Goal: Task Accomplishment & Management: Manage account settings

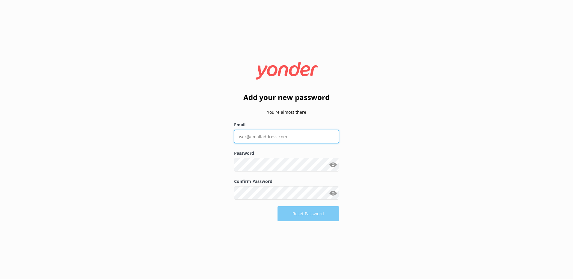
click at [265, 135] on input "Email" at bounding box center [286, 136] width 105 height 13
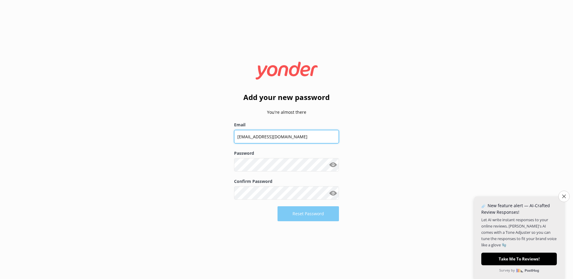
type input "[EMAIL_ADDRESS][DOMAIN_NAME]"
click at [332, 165] on button "Show password" at bounding box center [333, 165] width 12 height 12
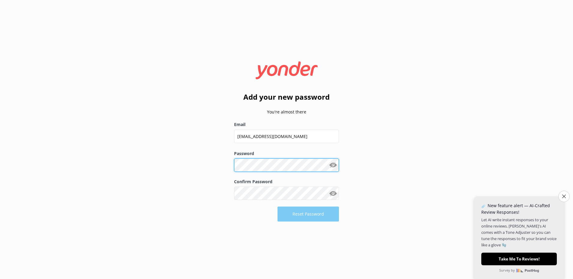
click at [240, 165] on div "Password Show password" at bounding box center [286, 164] width 105 height 28
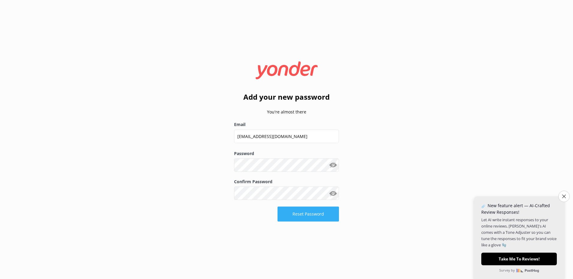
click at [296, 216] on button "Reset Password" at bounding box center [308, 214] width 61 height 15
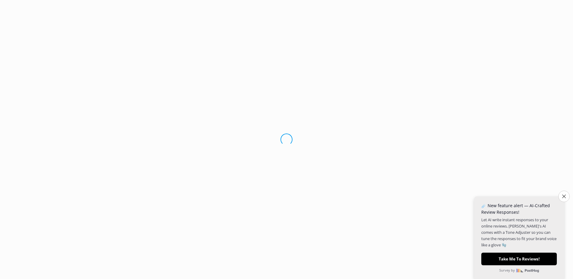
drag, startPoint x: 296, startPoint y: 216, endPoint x: 443, endPoint y: 98, distance: 189.0
click at [443, 99] on div "Loading.." at bounding box center [286, 139] width 573 height 279
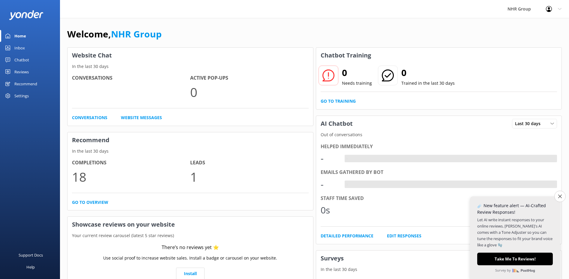
click at [315, 22] on div "Welcome, NHR Group Website Chat In the last 30 days Conversations Active Pop-up…" at bounding box center [314, 173] width 509 height 310
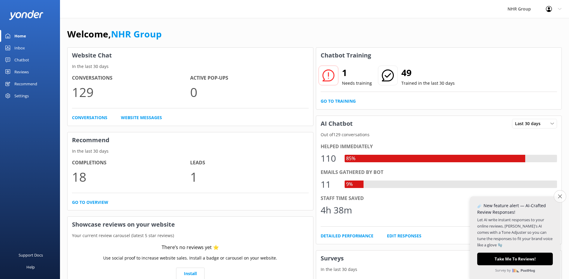
click at [558, 197] on icon "Close survey" at bounding box center [560, 197] width 4 height 4
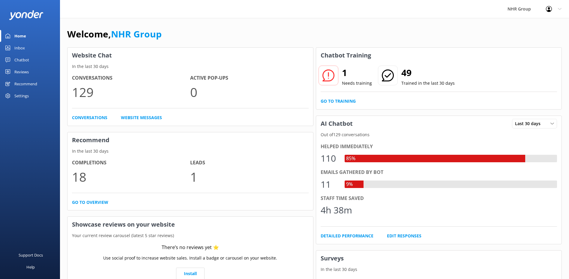
click at [328, 74] on use at bounding box center [328, 76] width 12 height 12
click at [346, 74] on h2 "1" at bounding box center [357, 73] width 30 height 14
